Goal: Transaction & Acquisition: Download file/media

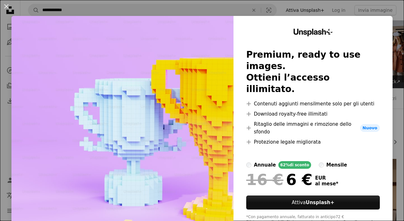
scroll to position [550, 0]
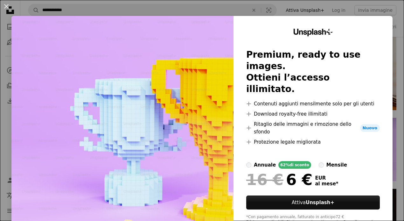
click at [395, 60] on div "An X shape Unsplash+ Premium, ready to use images. Ottieni l’accesso illimitato…" at bounding box center [202, 110] width 404 height 221
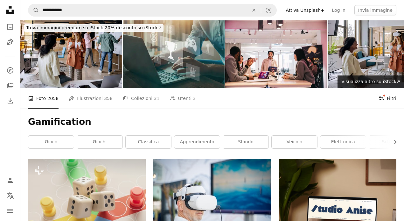
click at [385, 98] on button "Filters Filtri" at bounding box center [388, 98] width 18 height 20
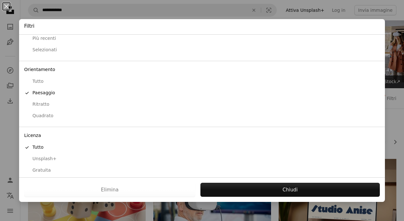
scroll to position [28, 0]
click at [43, 168] on div "Gratuita" at bounding box center [202, 170] width 356 height 6
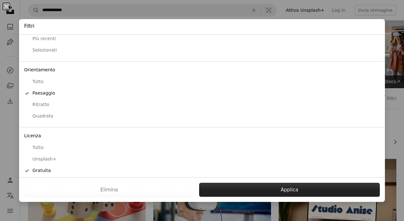
click at [248, 186] on button "Applica" at bounding box center [289, 190] width 181 height 14
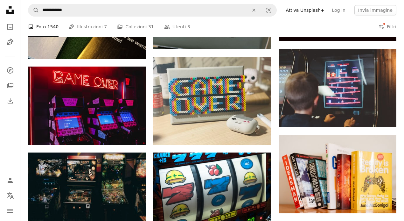
scroll to position [354, 0]
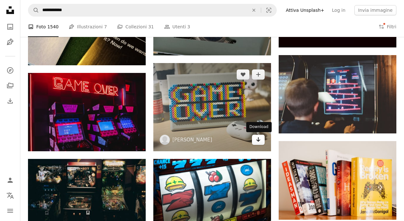
click at [260, 139] on icon "Download" at bounding box center [258, 139] width 4 height 4
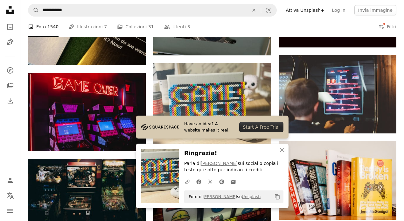
click at [19, 127] on nav "Unsplash logo Home Unsplash A photo Pen Tool A compass A stack of folders Downl…" at bounding box center [10, 110] width 20 height 221
click at [22, 124] on div "A heart A plus sign [PERSON_NAME] Disponibile per il servizio A checkmark insid…" at bounding box center [212, 153] width 384 height 699
click at [147, 70] on div "A heart A plus sign [PERSON_NAME] Disponibile per il servizio A checkmark insid…" at bounding box center [212, 153] width 368 height 699
click at [282, 151] on icon "button" at bounding box center [282, 150] width 4 height 4
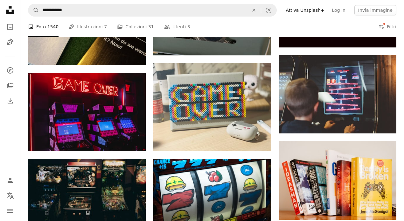
click at [149, 74] on div "A heart A plus sign [PERSON_NAME] Disponibile per il servizio A checkmark insid…" at bounding box center [212, 153] width 368 height 699
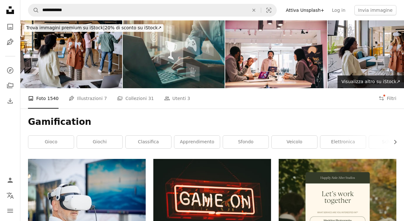
scroll to position [0, 0]
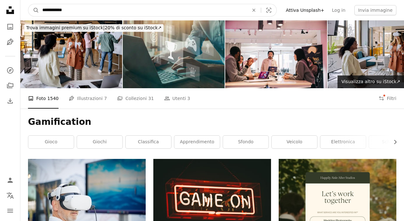
click at [130, 12] on input "**********" at bounding box center [143, 10] width 208 height 12
type input "*********"
click at [34, 10] on button "A magnifying glass" at bounding box center [33, 10] width 11 height 12
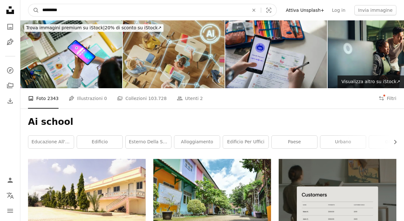
click at [90, 9] on input "*********" at bounding box center [143, 10] width 208 height 12
type input "**********"
click at [34, 10] on button "A magnifying glass" at bounding box center [33, 10] width 11 height 12
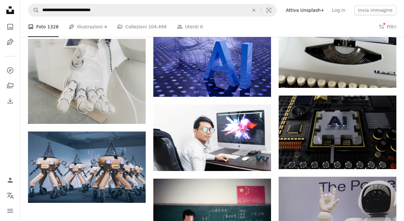
scroll to position [356, 0]
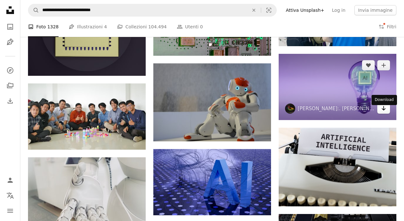
click at [384, 110] on icon "Download" at bounding box center [384, 108] width 4 height 4
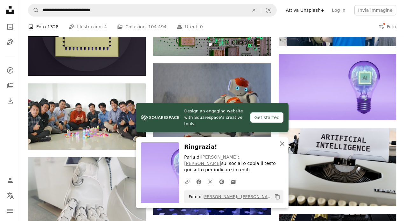
click at [282, 146] on icon "button" at bounding box center [282, 143] width 4 height 4
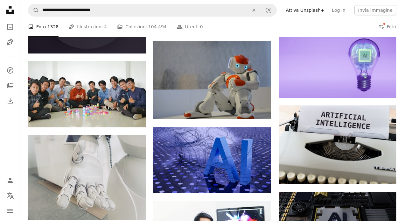
scroll to position [377, 0]
